Goal: Task Accomplishment & Management: Use online tool/utility

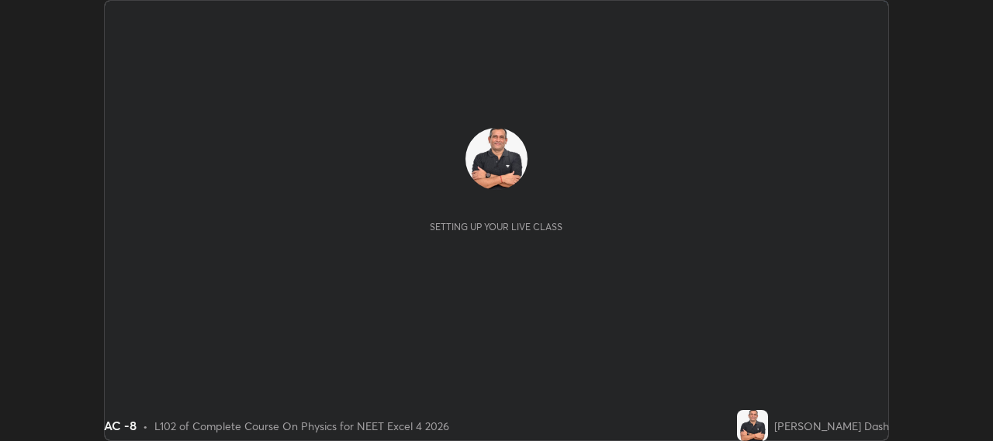
scroll to position [441, 992]
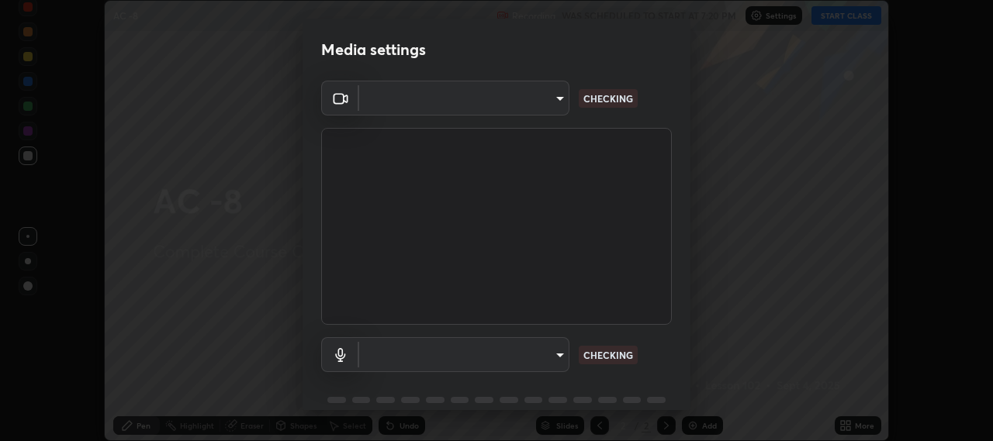
type input "b317e01ce44dabc3be8dd9fbd21c4c94838353ba5ba3926cf423050bf086703d"
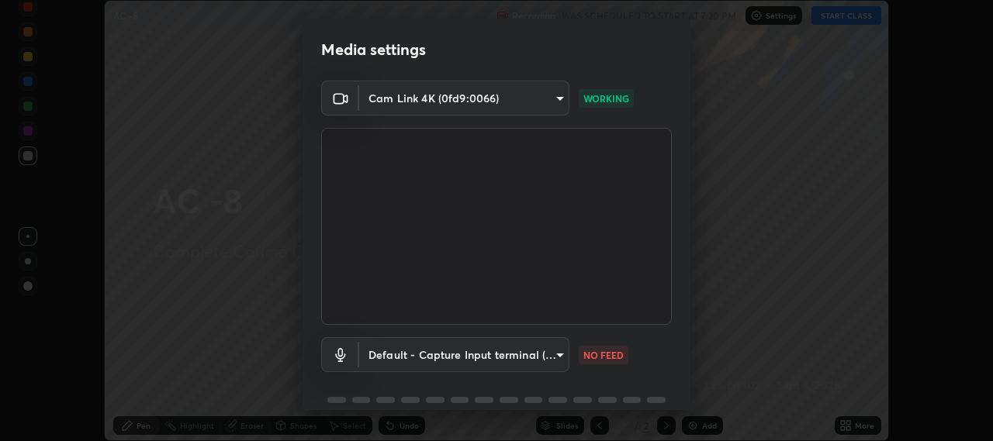
click at [559, 352] on body "Erase all AC -8 Recording WAS SCHEDULED TO START AT 7:20 PM Settings START CLAS…" at bounding box center [496, 220] width 993 height 441
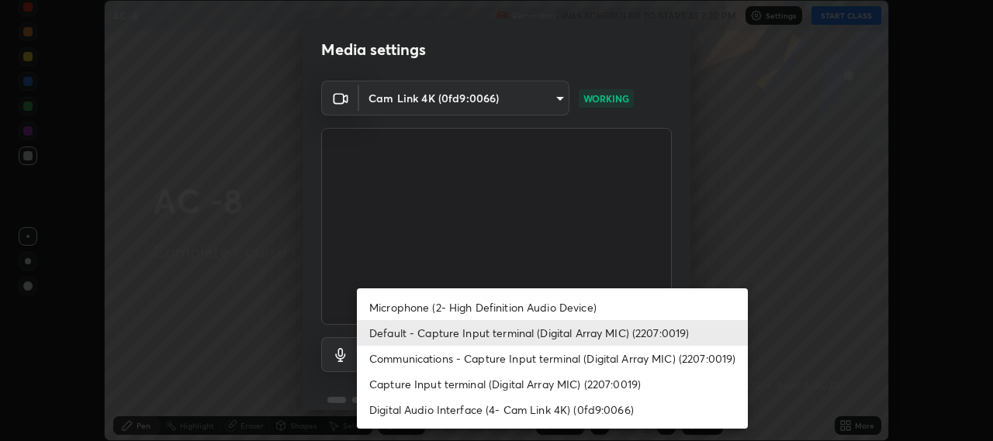
click at [583, 312] on li "Microphone (2- High Definition Audio Device)" at bounding box center [552, 308] width 391 height 26
type input "c3919e96a5ab5b599c6855178749ec7a7a8a003fead2dd7e2b47559334d8e3b5"
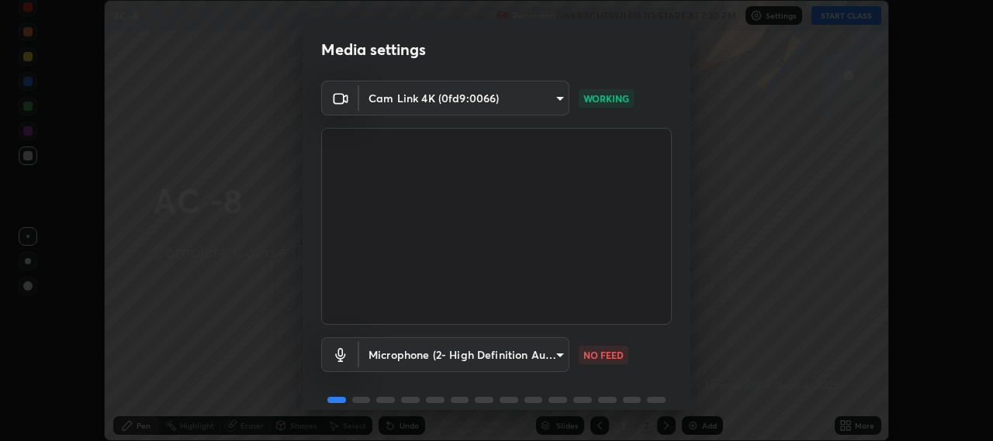
scroll to position [67, 0]
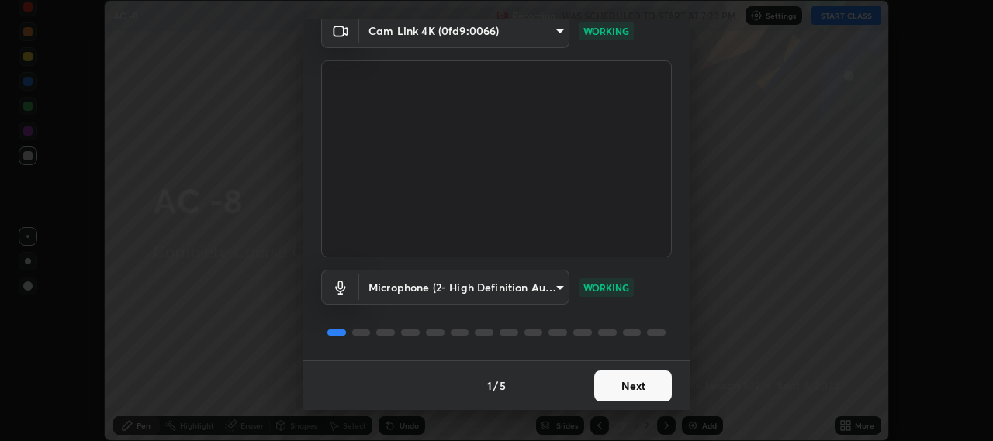
click at [630, 385] on button "Next" at bounding box center [633, 386] width 78 height 31
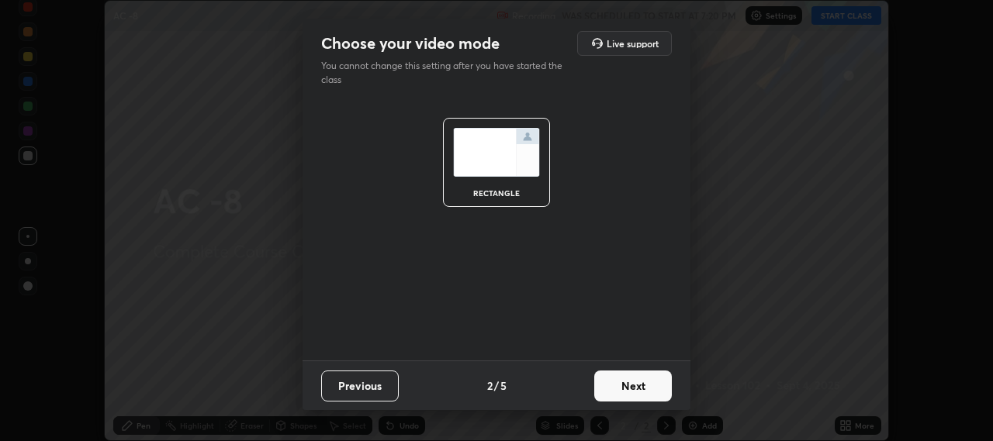
click at [638, 391] on button "Next" at bounding box center [633, 386] width 78 height 31
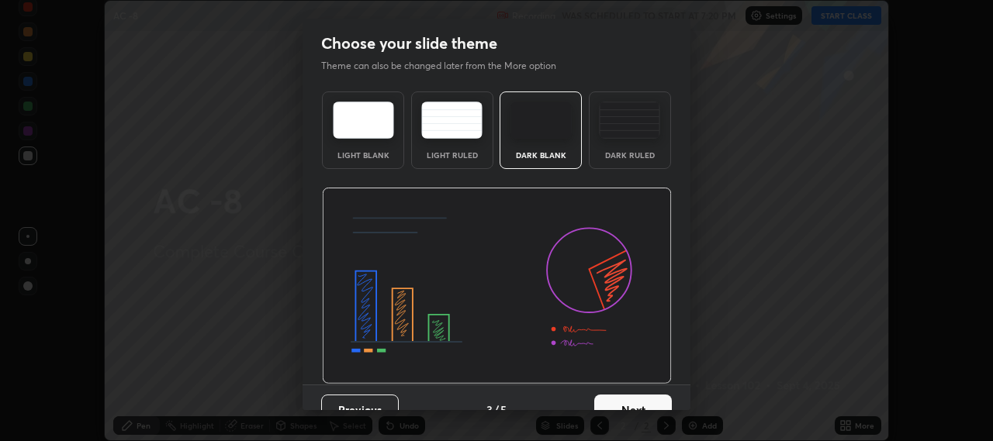
click at [641, 402] on button "Next" at bounding box center [633, 410] width 78 height 31
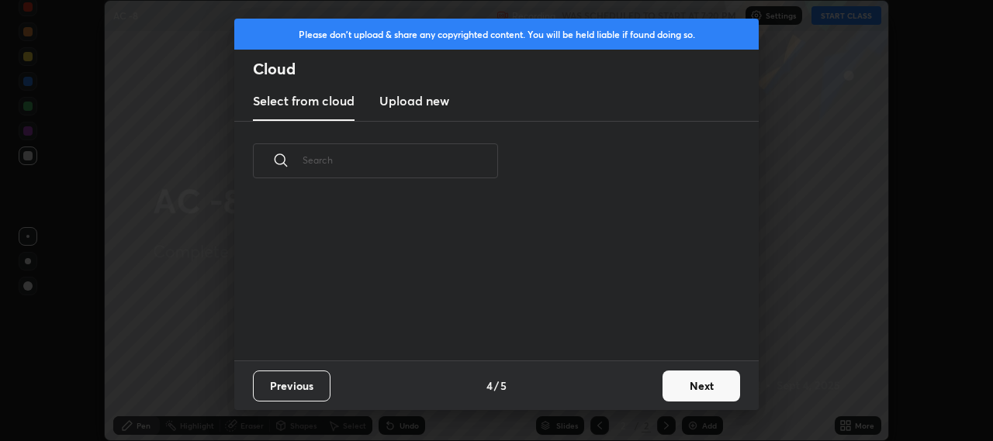
click at [693, 389] on button "Next" at bounding box center [701, 386] width 78 height 31
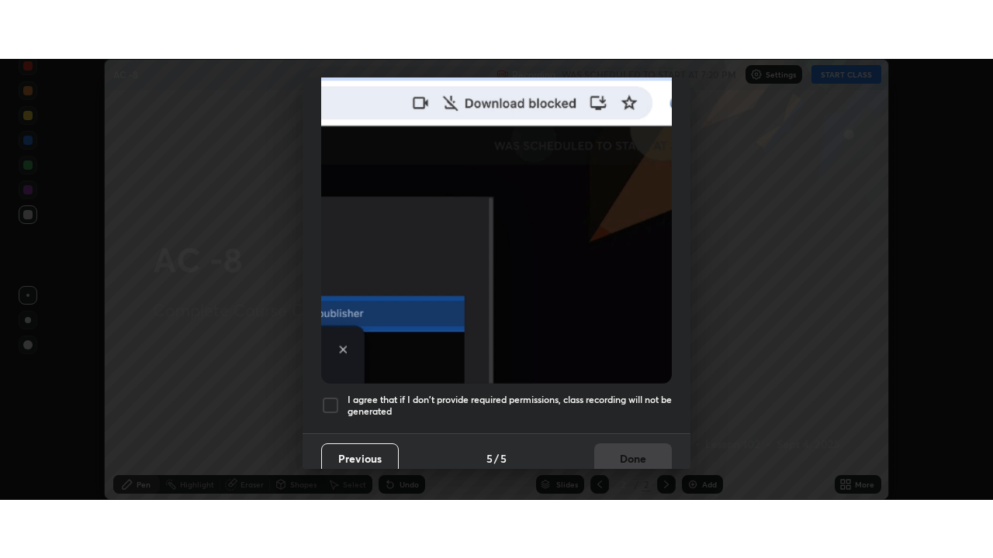
scroll to position [384, 0]
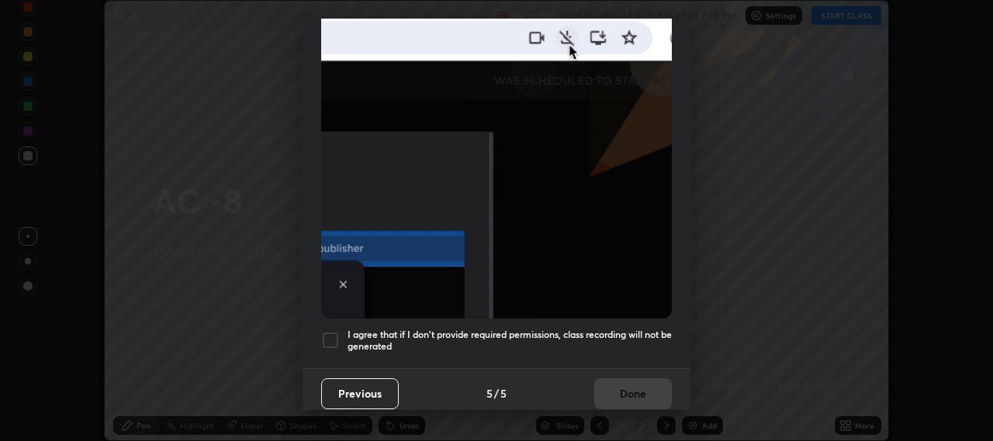
click at [335, 334] on div at bounding box center [330, 340] width 19 height 19
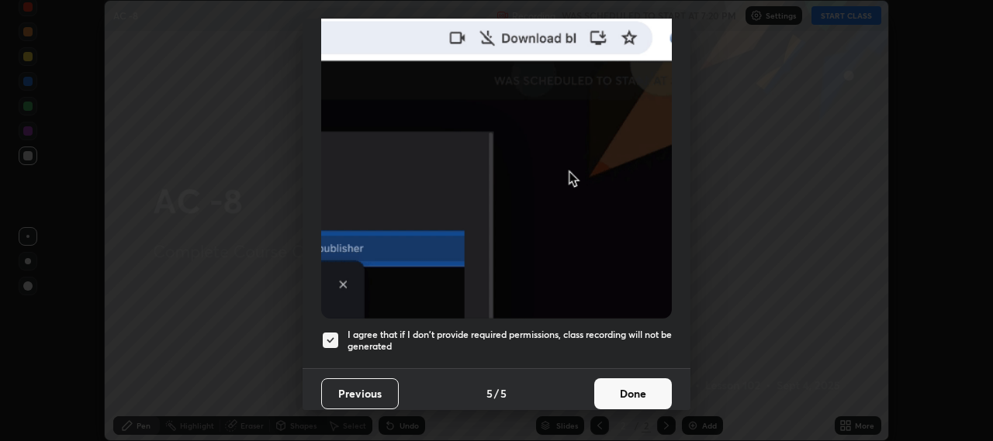
click at [641, 386] on button "Done" at bounding box center [633, 393] width 78 height 31
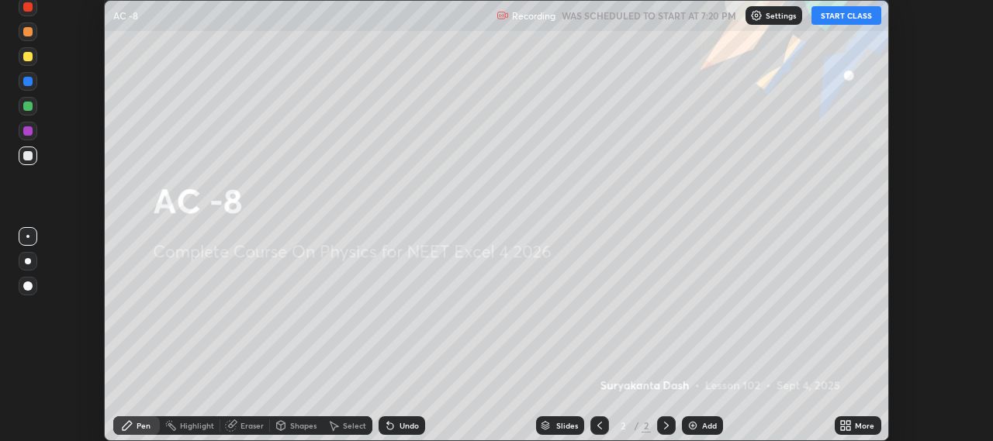
click at [703, 425] on div "Add" at bounding box center [709, 426] width 15 height 8
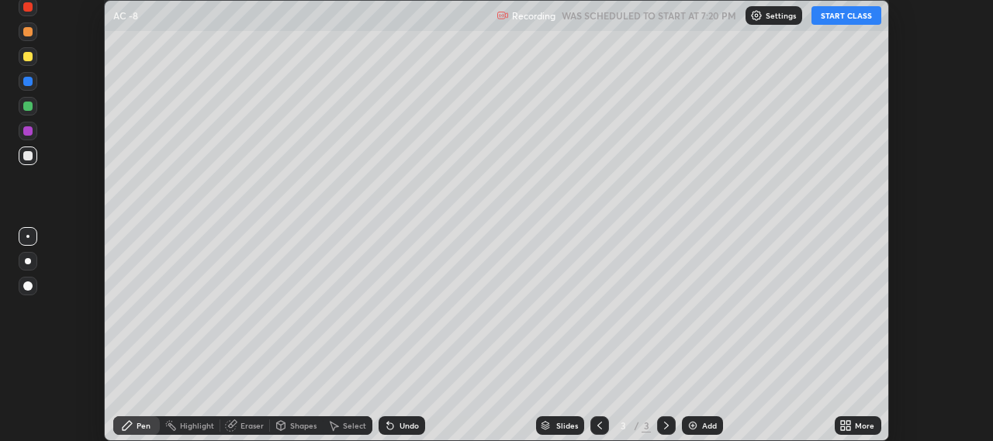
click at [843, 423] on icon at bounding box center [843, 423] width 4 height 4
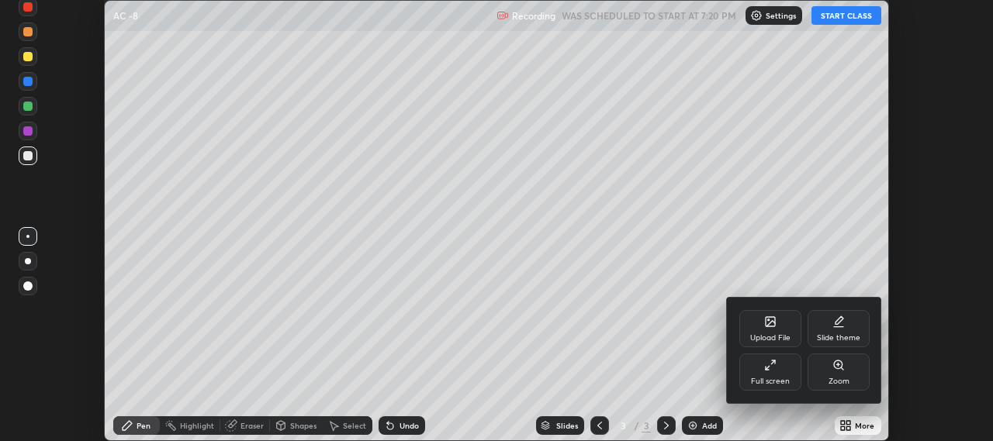
click at [772, 374] on div "Full screen" at bounding box center [770, 372] width 62 height 37
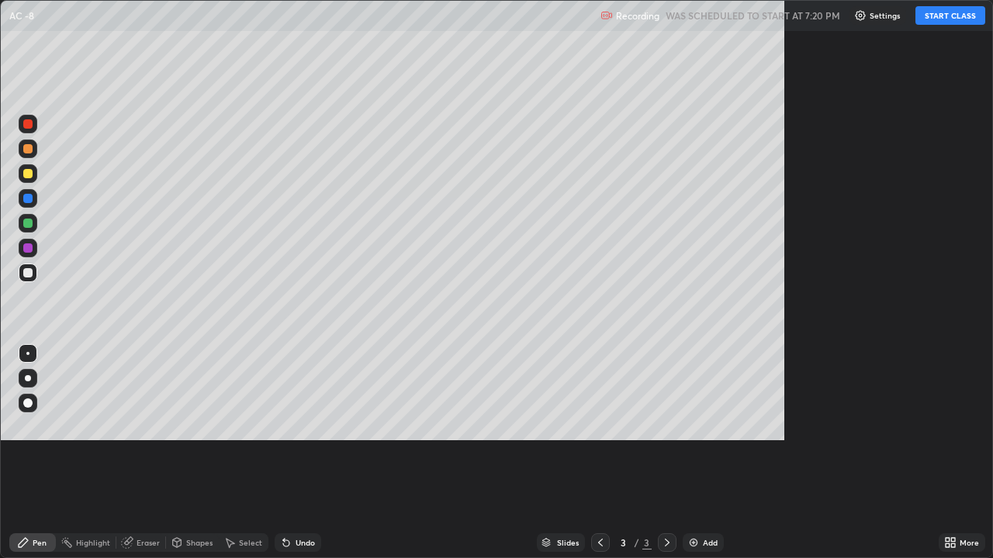
scroll to position [558, 993]
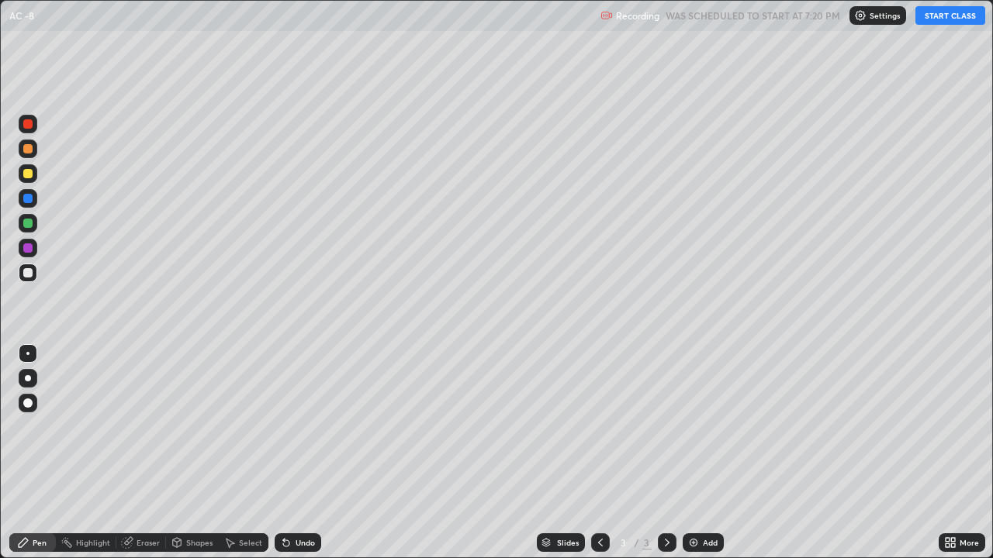
click at [931, 18] on button "START CLASS" at bounding box center [950, 15] width 70 height 19
click at [32, 220] on div at bounding box center [27, 223] width 9 height 9
click at [298, 441] on div "Undo" at bounding box center [304, 543] width 19 height 8
click at [26, 247] on div at bounding box center [27, 248] width 9 height 9
click at [491, 441] on div "Slides 3 / 3 Add" at bounding box center [629, 542] width 617 height 31
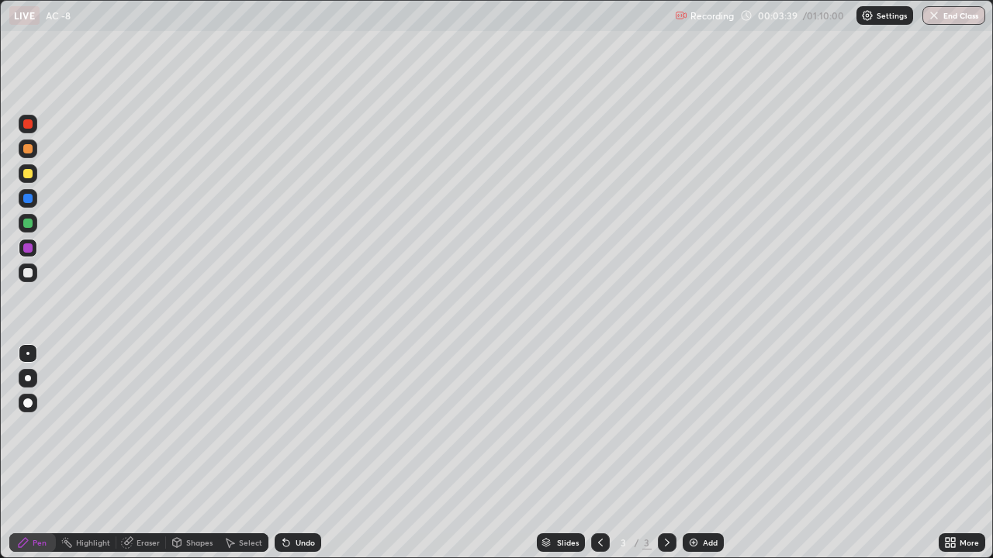
click at [26, 173] on div at bounding box center [27, 173] width 9 height 9
click at [22, 224] on div at bounding box center [28, 223] width 19 height 19
click at [36, 247] on div at bounding box center [28, 248] width 19 height 19
click at [696, 441] on img at bounding box center [693, 543] width 12 height 12
click at [34, 172] on div at bounding box center [28, 173] width 19 height 19
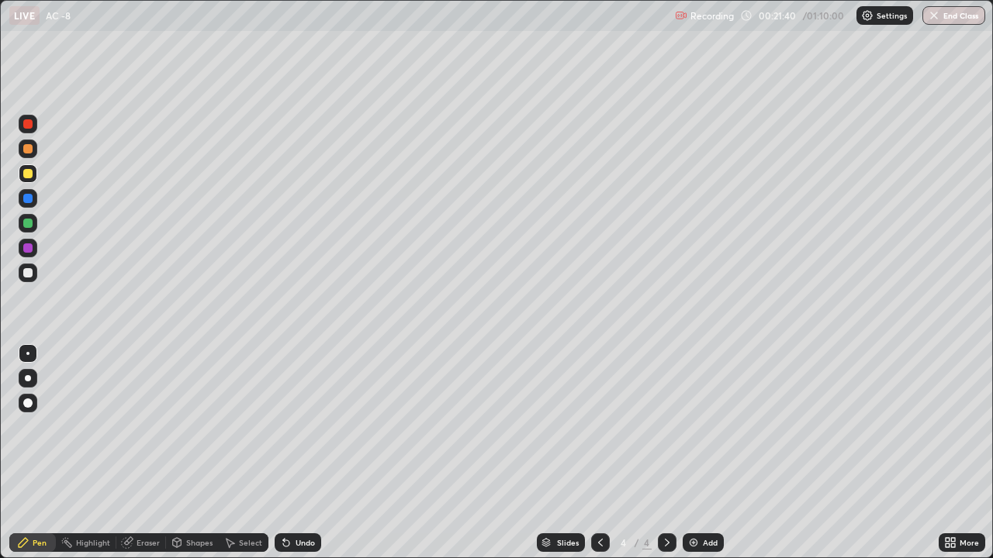
click at [32, 223] on div at bounding box center [27, 223] width 9 height 9
click at [292, 441] on div "Undo" at bounding box center [298, 543] width 47 height 19
click at [293, 441] on div "Undo" at bounding box center [298, 543] width 47 height 19
click at [292, 441] on div "Undo" at bounding box center [298, 543] width 47 height 19
click at [291, 441] on div "Undo" at bounding box center [298, 543] width 47 height 19
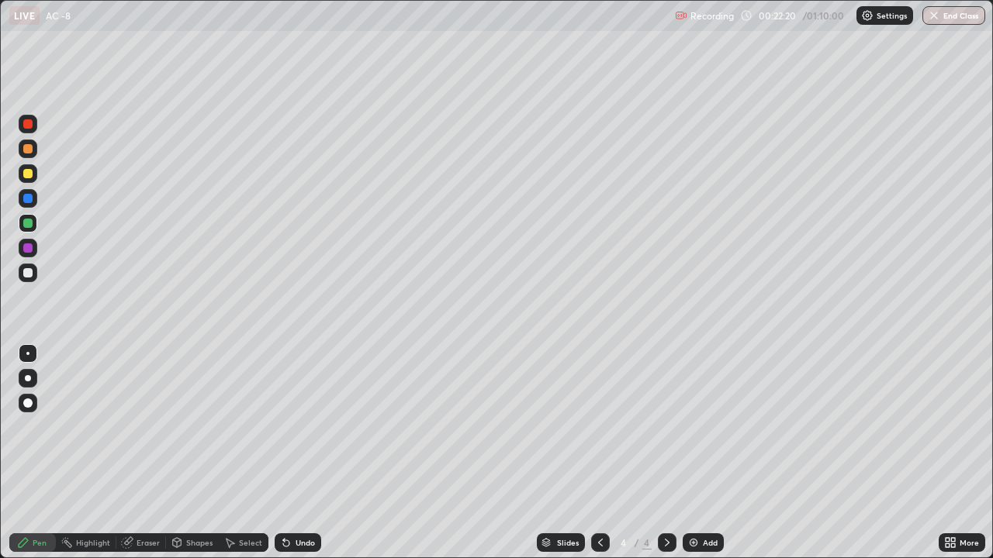
click at [26, 174] on div at bounding box center [27, 173] width 9 height 9
click at [30, 224] on div at bounding box center [27, 223] width 9 height 9
click at [31, 173] on div at bounding box center [27, 173] width 9 height 9
click at [28, 226] on div at bounding box center [27, 223] width 9 height 9
click at [28, 175] on div at bounding box center [27, 173] width 9 height 9
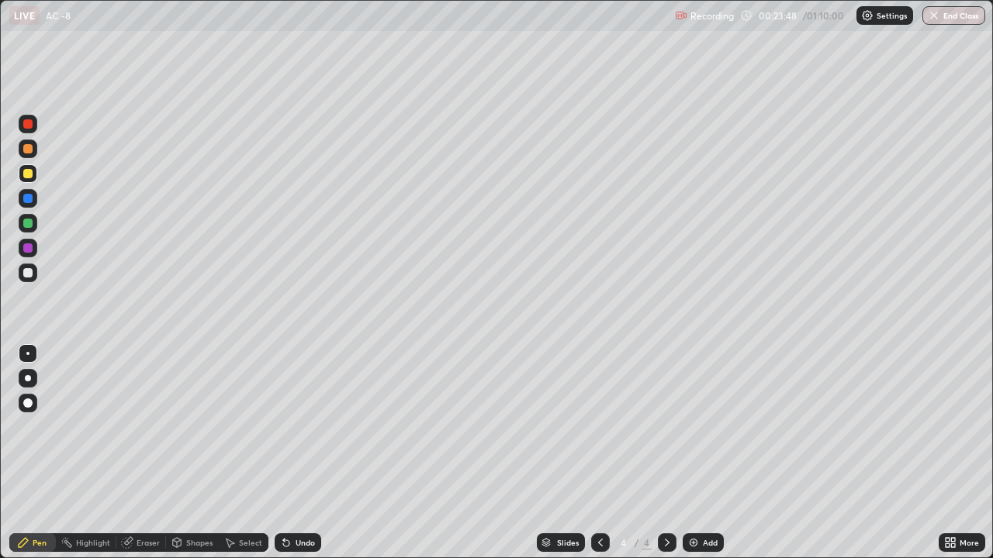
click at [289, 441] on icon at bounding box center [286, 543] width 12 height 12
click at [290, 441] on icon at bounding box center [286, 543] width 12 height 12
click at [289, 441] on icon at bounding box center [286, 543] width 12 height 12
click at [29, 224] on div at bounding box center [27, 223] width 9 height 9
click at [301, 441] on div "Undo" at bounding box center [304, 543] width 19 height 8
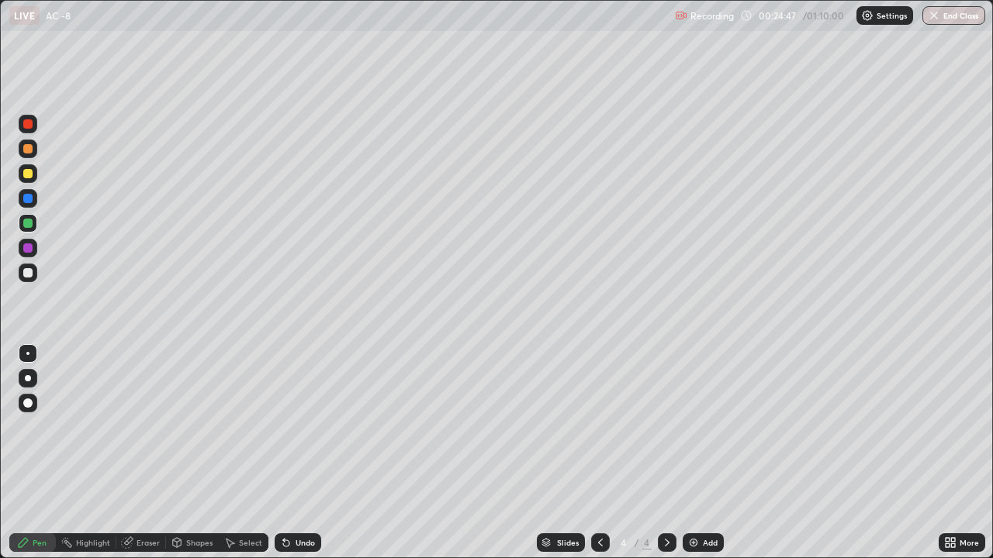
click at [283, 441] on icon at bounding box center [284, 540] width 2 height 2
click at [26, 175] on div at bounding box center [27, 173] width 9 height 9
click at [599, 441] on icon at bounding box center [600, 543] width 12 height 12
click at [665, 441] on icon at bounding box center [667, 543] width 12 height 12
click at [599, 441] on icon at bounding box center [600, 543] width 5 height 8
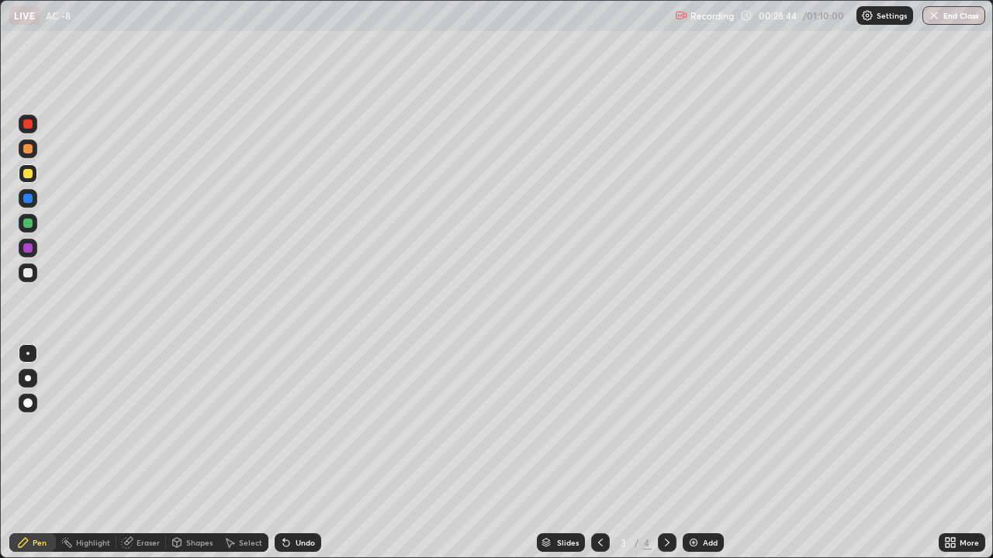
click at [665, 441] on icon at bounding box center [667, 543] width 12 height 12
click at [256, 441] on div "Select" at bounding box center [250, 543] width 23 height 8
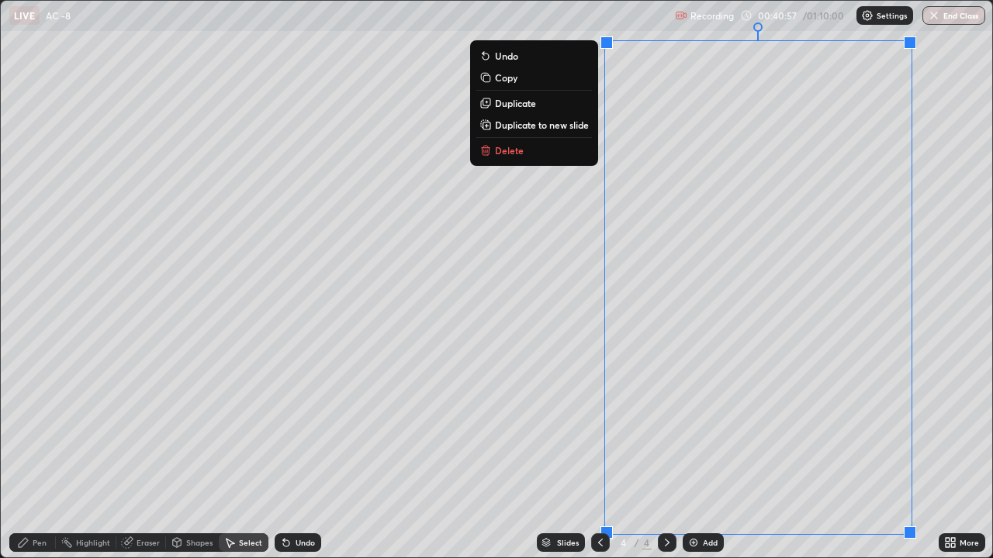
click at [509, 81] on p "Copy" at bounding box center [506, 77] width 22 height 12
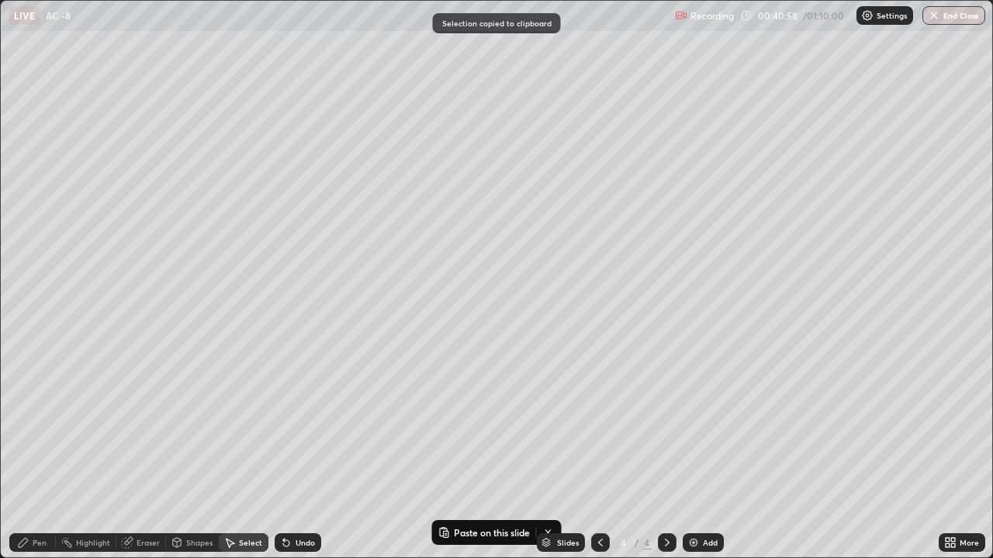
click at [696, 441] on div "Add" at bounding box center [703, 543] width 41 height 19
click at [223, 199] on div "0 ° Undo Copy Paste here Duplicate Duplicate to new slide Delete" at bounding box center [496, 279] width 991 height 557
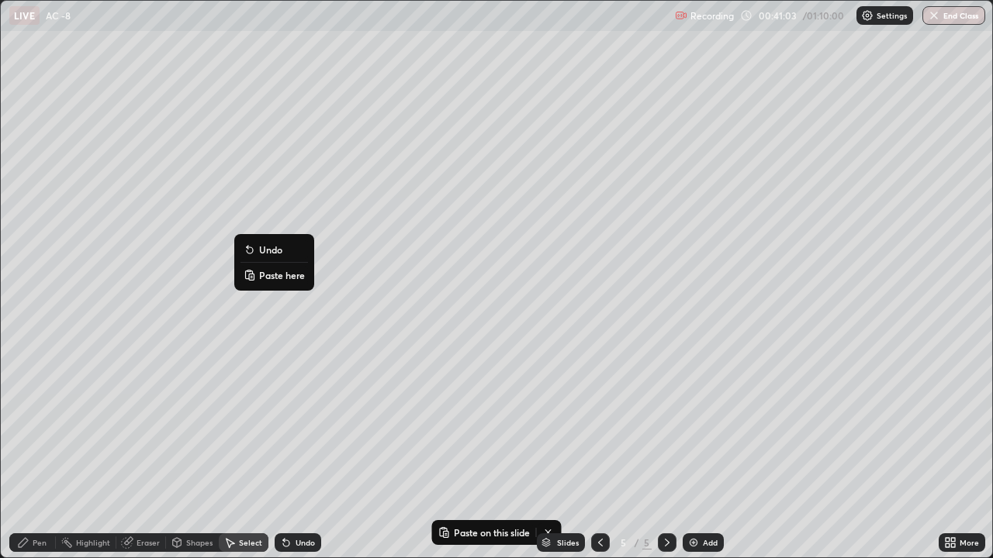
click at [266, 278] on p "Paste here" at bounding box center [282, 275] width 46 height 12
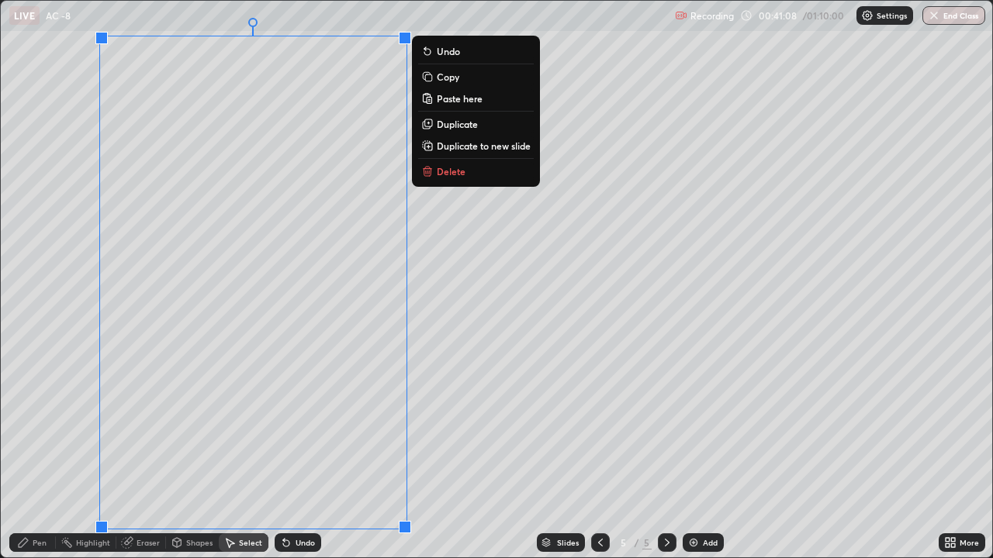
click at [465, 441] on div "0 ° Undo Copy Paste here Duplicate Duplicate to new slide Delete" at bounding box center [496, 279] width 991 height 557
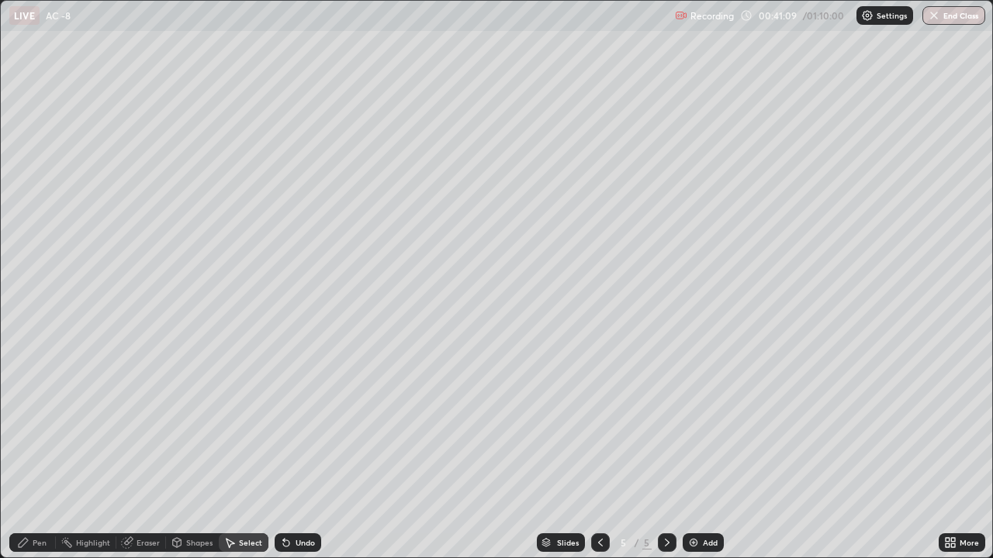
click at [150, 441] on div "Eraser" at bounding box center [148, 543] width 23 height 8
click at [40, 441] on div "Pen" at bounding box center [40, 543] width 14 height 8
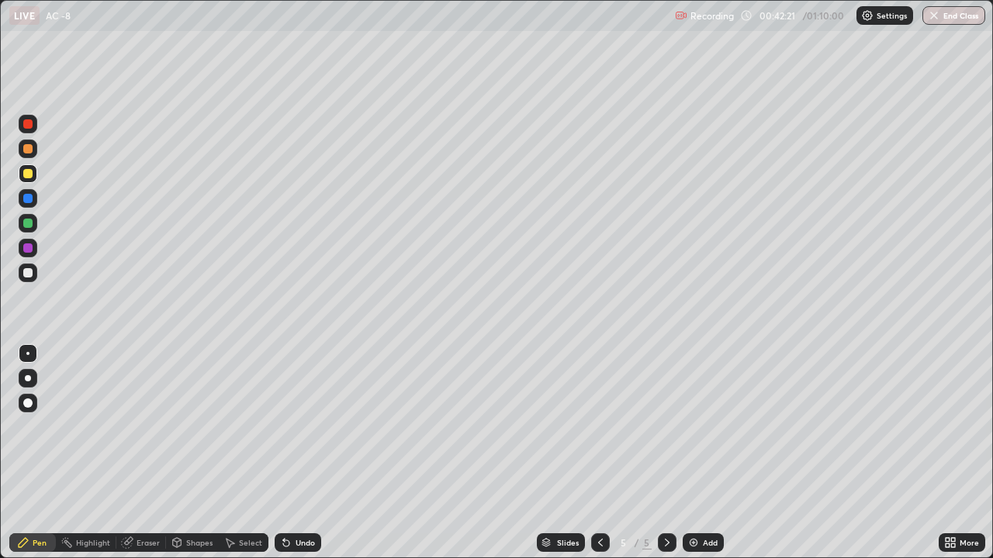
click at [257, 441] on div "Select" at bounding box center [244, 543] width 50 height 19
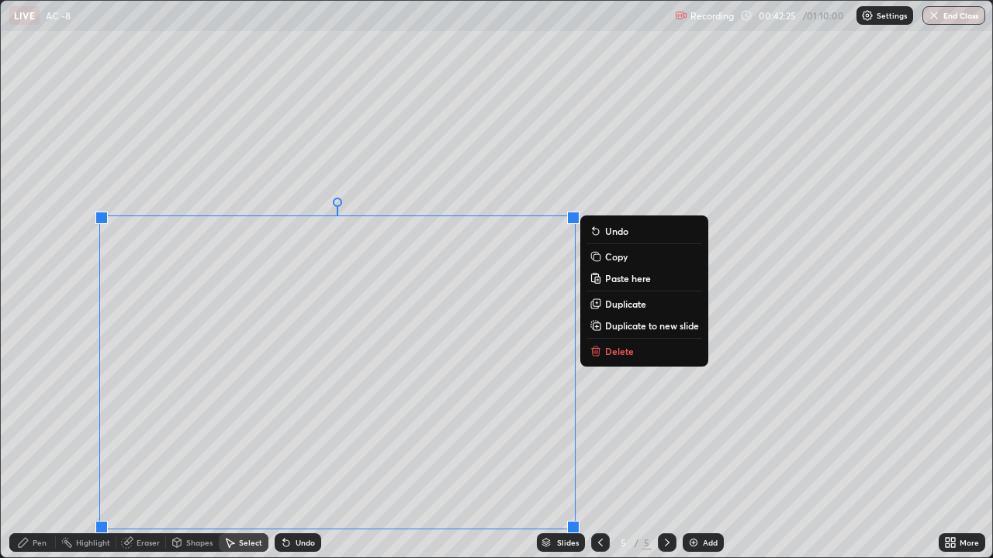
click at [323, 157] on div "0 ° Undo Copy Paste here Duplicate Duplicate to new slide Delete" at bounding box center [496, 279] width 991 height 557
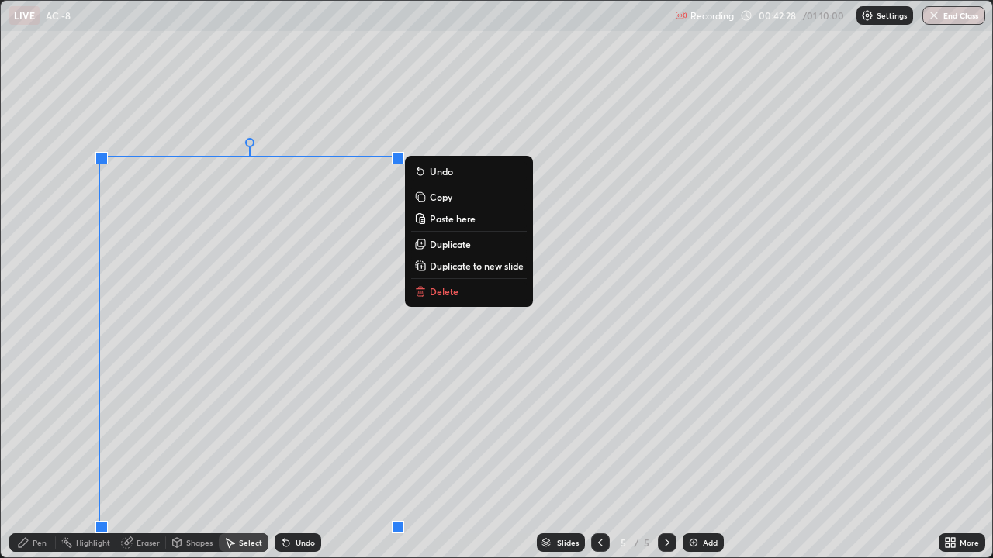
click at [443, 437] on div "0 ° Undo Copy Paste here Duplicate Duplicate to new slide Delete" at bounding box center [496, 279] width 991 height 557
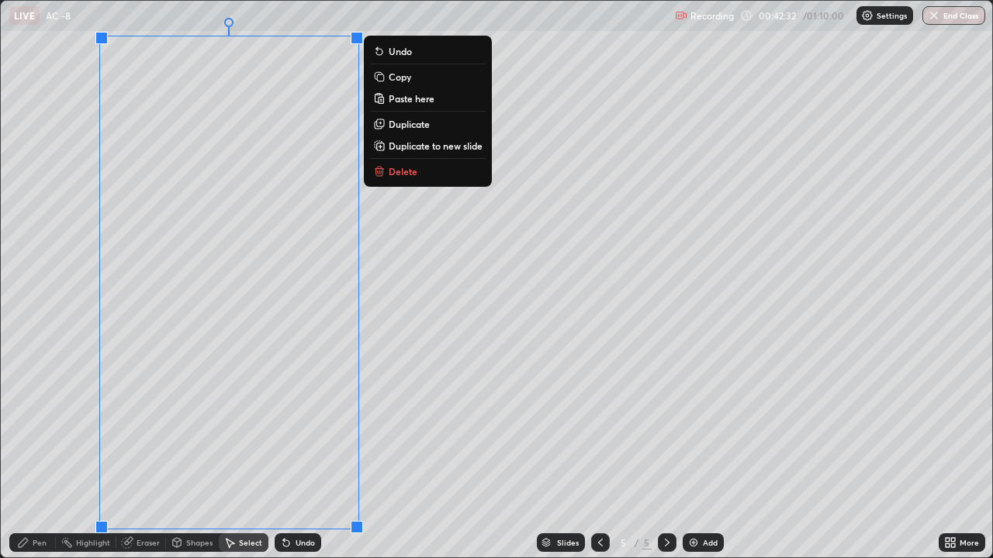
click at [385, 171] on button "Delete" at bounding box center [428, 171] width 116 height 19
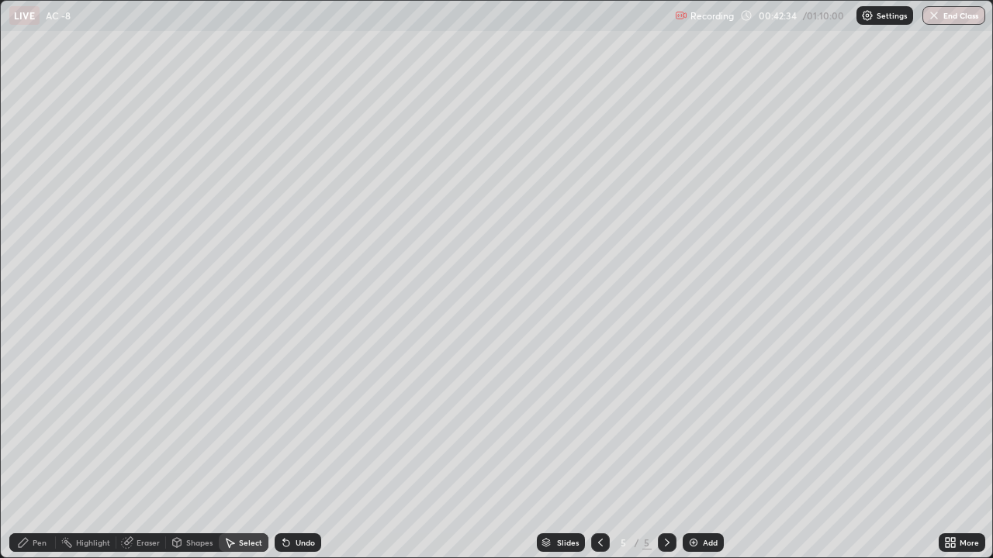
click at [142, 441] on div "Eraser" at bounding box center [148, 543] width 23 height 8
click at [40, 441] on div "Pen" at bounding box center [40, 543] width 14 height 8
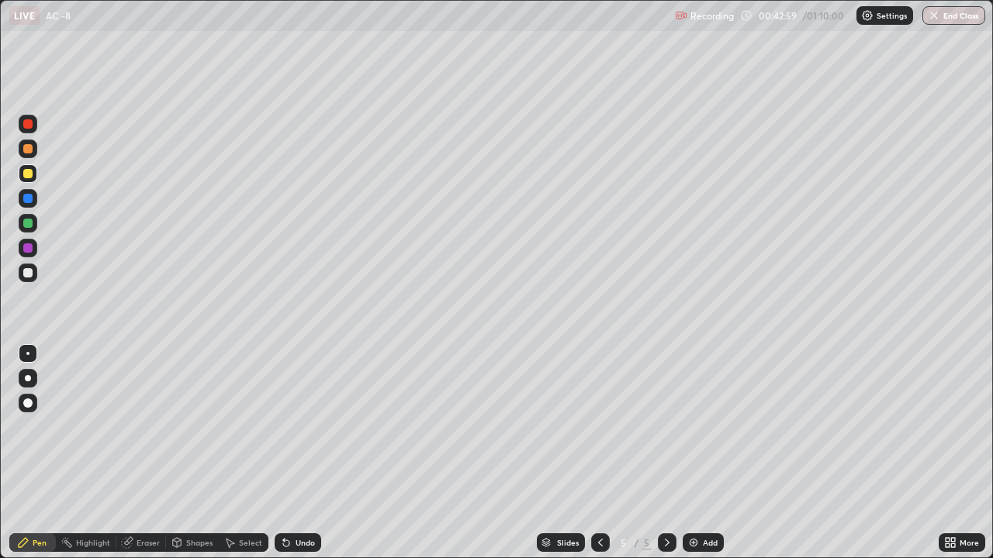
click at [161, 441] on div "Eraser" at bounding box center [141, 543] width 50 height 19
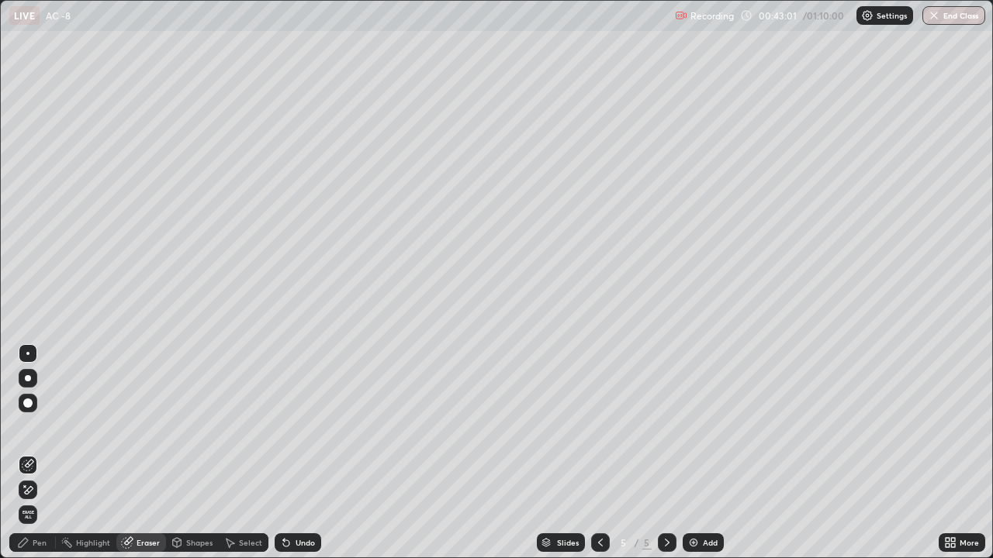
click at [40, 441] on div "Pen" at bounding box center [40, 543] width 14 height 8
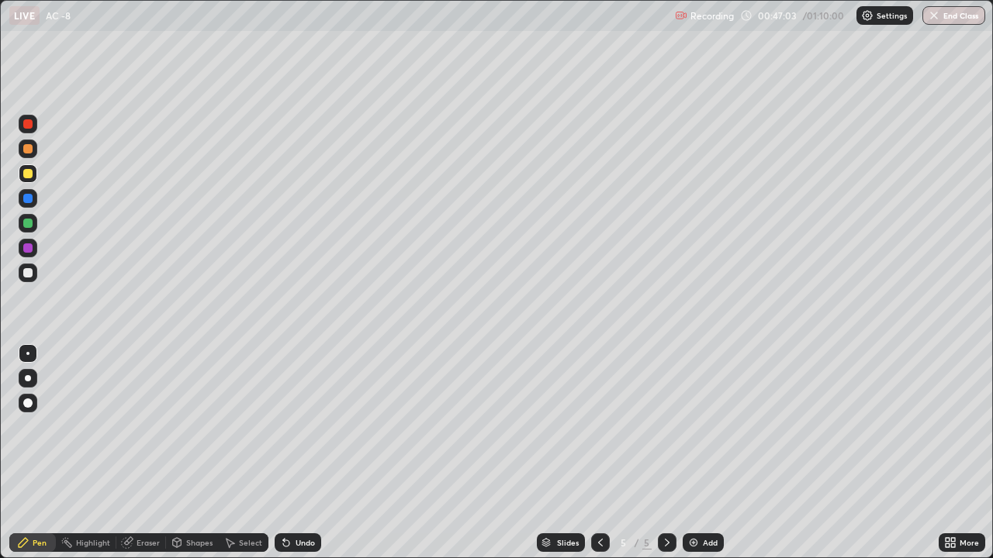
click at [32, 200] on div at bounding box center [27, 198] width 9 height 9
click at [26, 251] on div at bounding box center [27, 248] width 9 height 9
click at [29, 124] on div at bounding box center [27, 123] width 9 height 9
click at [960, 19] on button "End Class" at bounding box center [953, 15] width 63 height 19
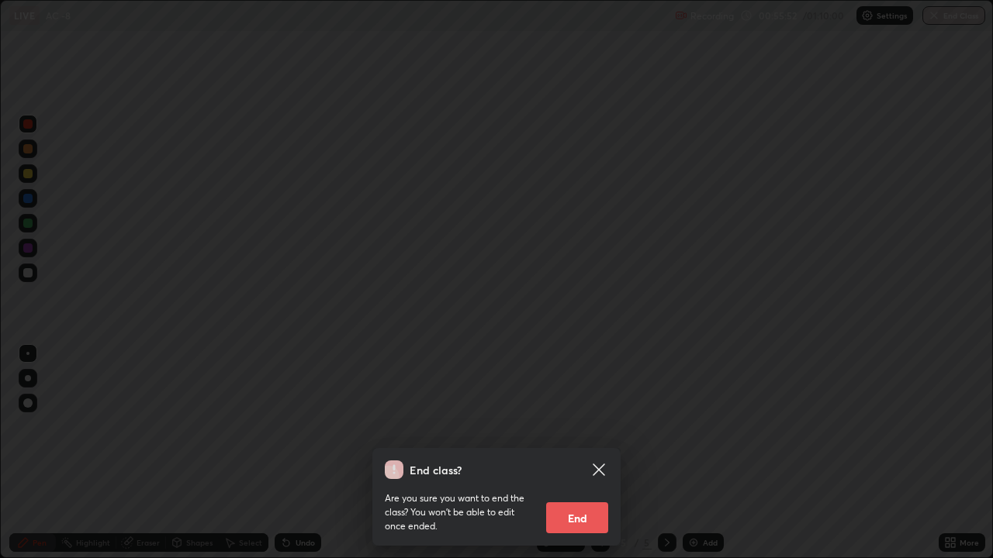
click at [587, 441] on button "End" at bounding box center [577, 518] width 62 height 31
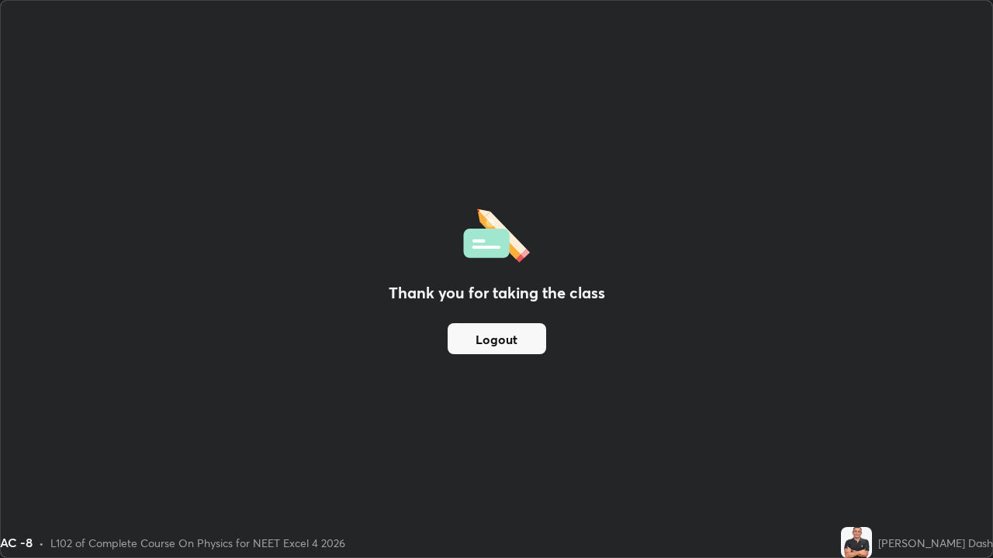
click at [524, 341] on button "Logout" at bounding box center [497, 338] width 98 height 31
